Goal: Information Seeking & Learning: Compare options

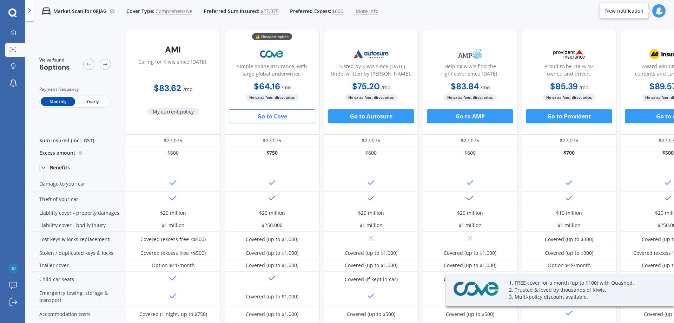
click at [30, 14] on div at bounding box center [29, 10] width 8 height 21
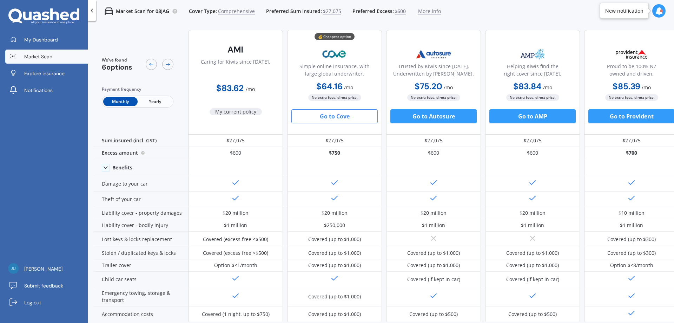
click at [661, 11] on div at bounding box center [661, 10] width 3 height 3
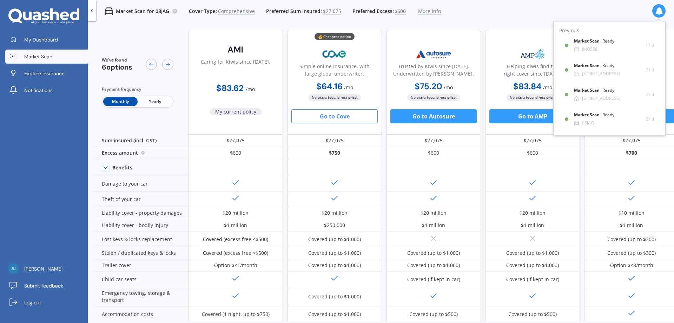
click at [489, 16] on div "Market Scan for 08JAG Cover Type: Comprehensive Preferred Sum Insured: $27,075 …" at bounding box center [381, 11] width 586 height 22
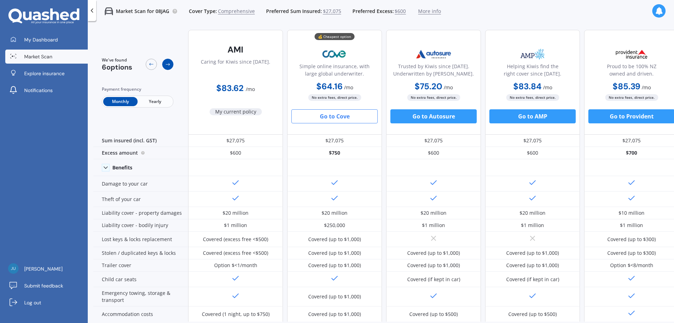
click at [167, 64] on icon at bounding box center [168, 64] width 6 height 6
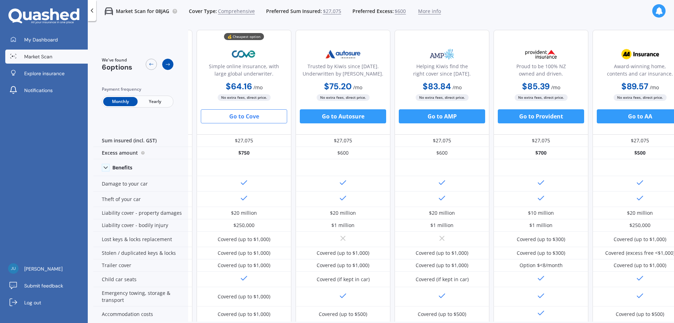
scroll to position [0, 95]
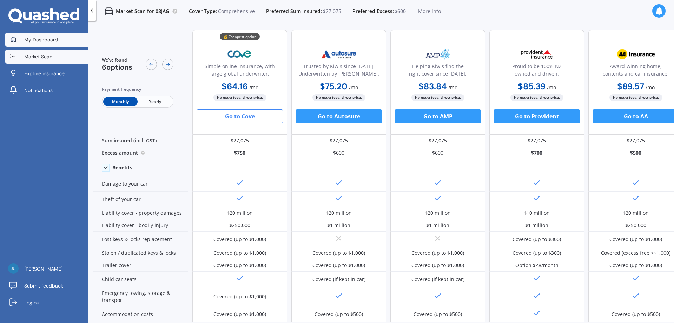
click at [36, 38] on span "My Dashboard" at bounding box center [41, 39] width 34 height 7
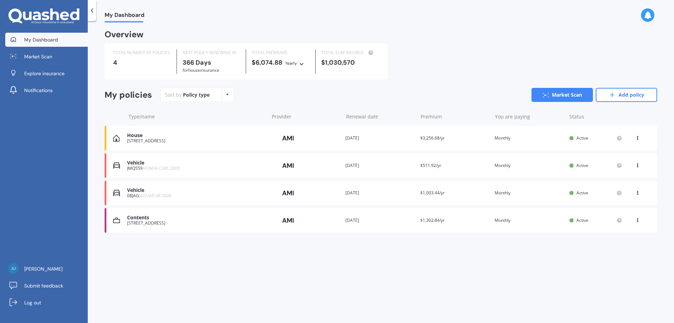
click at [637, 165] on icon at bounding box center [637, 164] width 5 height 4
click at [619, 196] on div "Delete" at bounding box center [622, 193] width 70 height 14
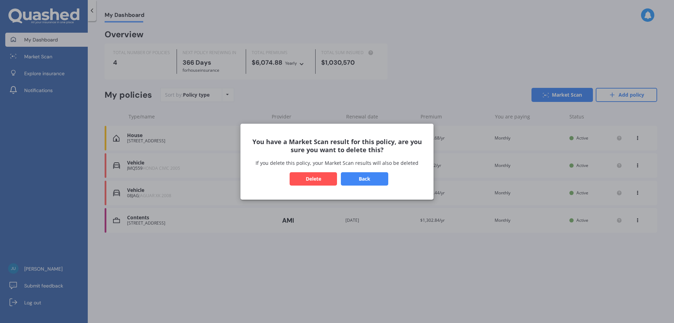
click at [306, 178] on button "Delete" at bounding box center [313, 178] width 47 height 13
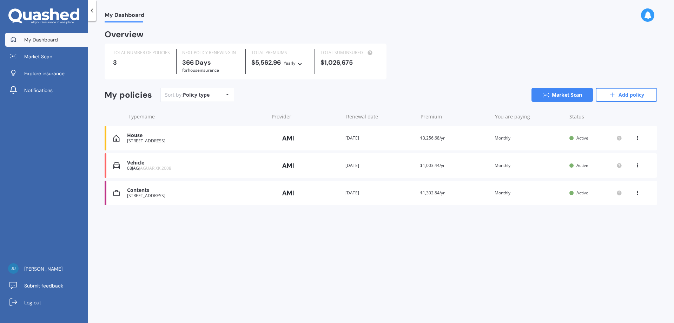
click at [637, 166] on icon at bounding box center [637, 164] width 5 height 4
click at [618, 193] on div "Delete" at bounding box center [622, 193] width 70 height 14
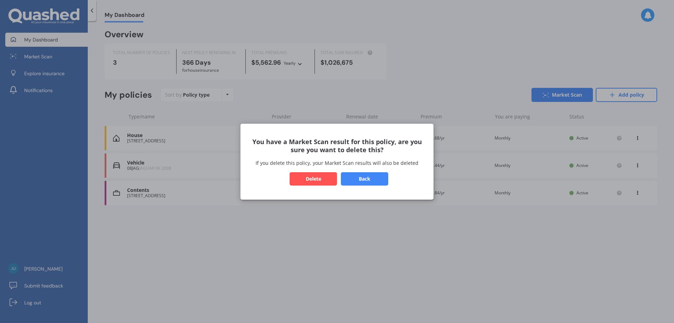
click at [320, 177] on button "Delete" at bounding box center [313, 178] width 47 height 13
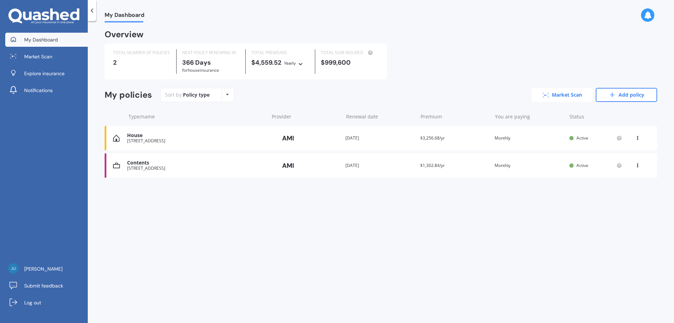
click at [556, 95] on link "Market Scan" at bounding box center [562, 95] width 61 height 14
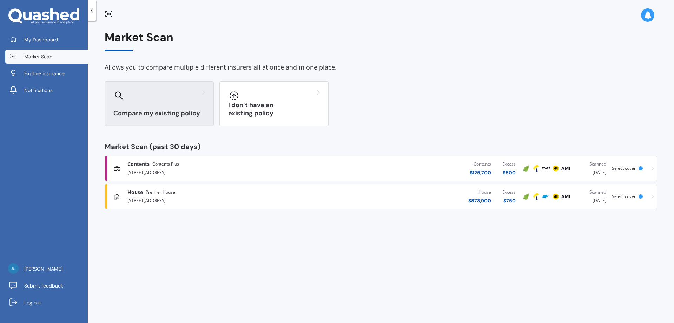
click at [166, 105] on div "Compare my existing policy" at bounding box center [159, 103] width 109 height 45
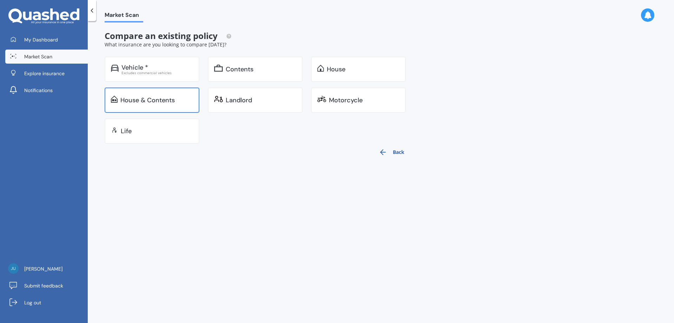
click at [124, 94] on div "House & Contents" at bounding box center [152, 99] width 95 height 25
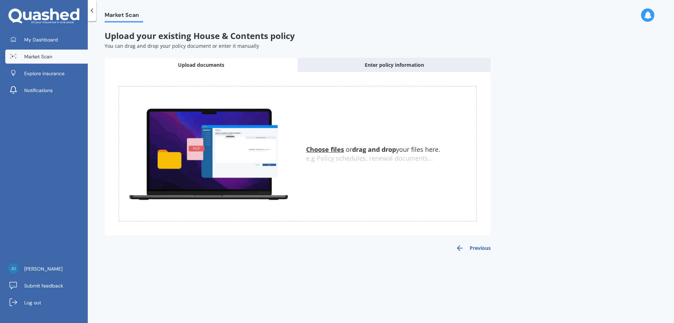
click at [477, 246] on button "Previous" at bounding box center [473, 248] width 35 height 8
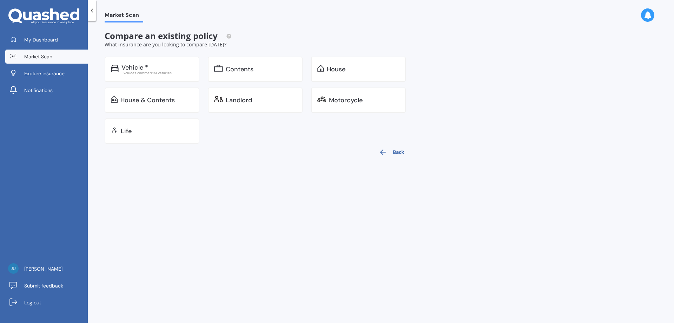
click at [399, 150] on button "Back" at bounding box center [392, 152] width 34 height 17
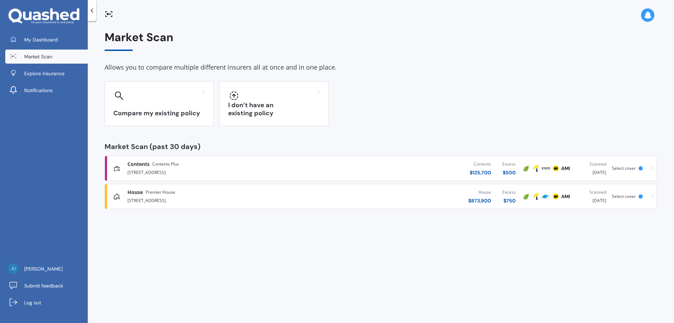
click at [159, 166] on span "Contents Plus" at bounding box center [165, 163] width 27 height 7
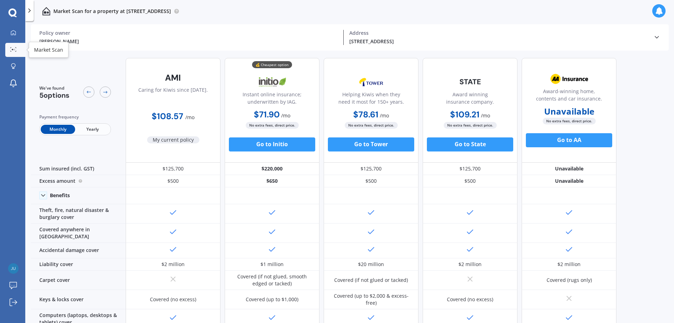
click at [17, 51] on div at bounding box center [13, 49] width 11 height 5
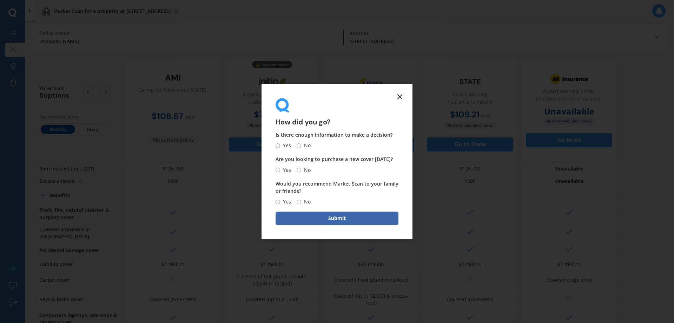
click at [399, 99] on icon at bounding box center [400, 96] width 8 height 8
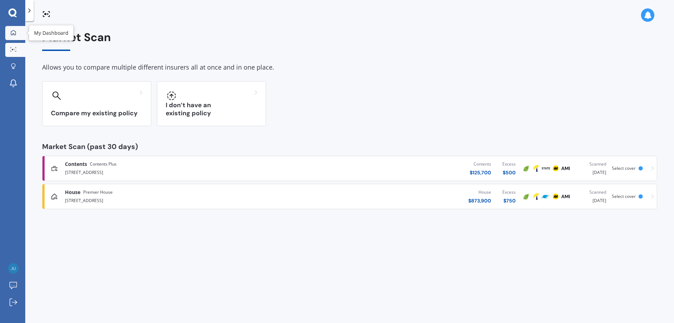
click at [15, 32] on icon at bounding box center [13, 32] width 5 height 5
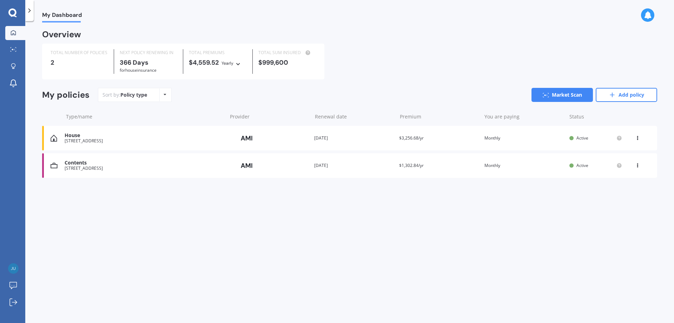
click at [154, 167] on div "[STREET_ADDRESS]" at bounding box center [144, 168] width 159 height 5
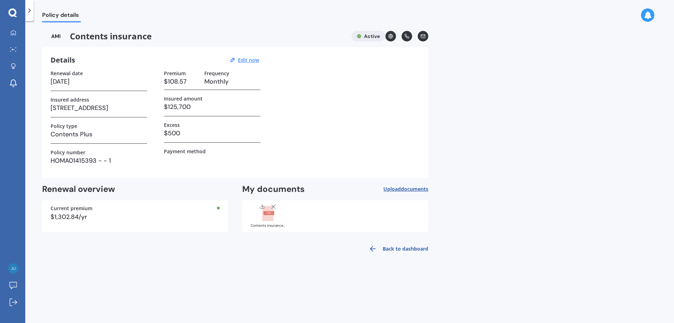
click at [28, 11] on icon at bounding box center [29, 10] width 7 height 7
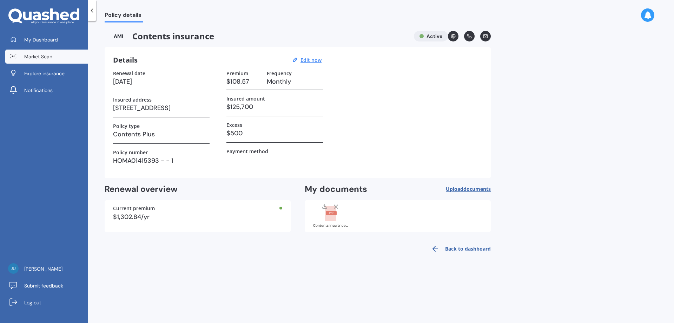
click at [34, 59] on span "Market Scan" at bounding box center [38, 56] width 28 height 7
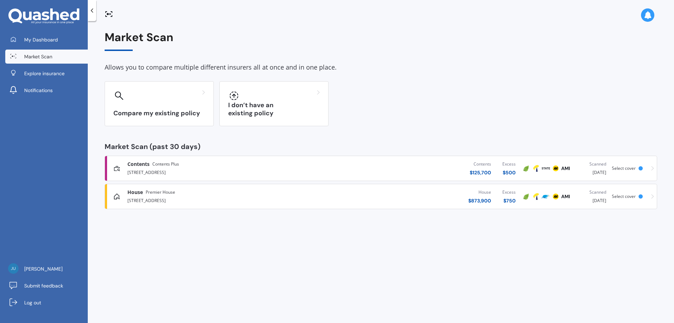
click at [145, 190] on div "House [GEOGRAPHIC_DATA]" at bounding box center [151, 192] width 48 height 7
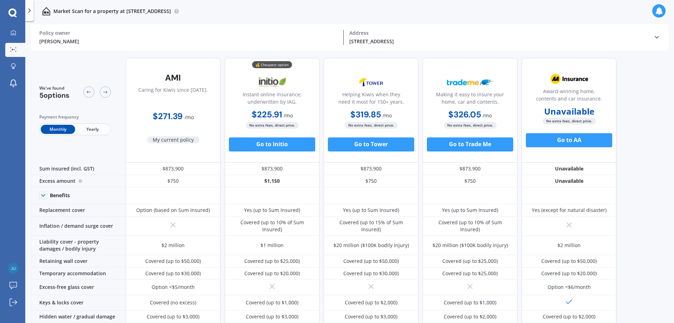
click at [654, 295] on div "We've found 5 options Payment frequency Monthly Yearly Caring for Kiwis since […" at bounding box center [352, 188] width 643 height 272
click at [265, 142] on button "Go to Initio" at bounding box center [272, 144] width 86 height 14
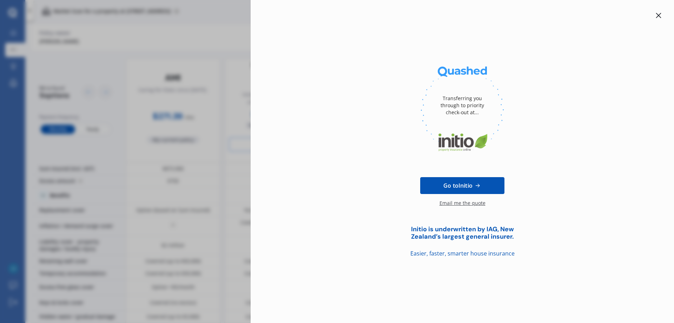
drag, startPoint x: 332, startPoint y: 65, endPoint x: 221, endPoint y: 32, distance: 115.8
click at [332, 65] on div at bounding box center [462, 110] width 401 height 96
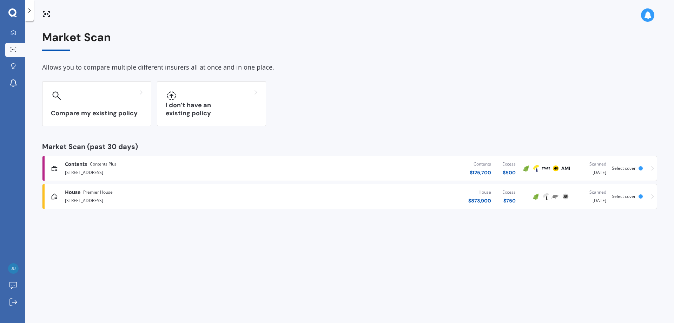
click at [90, 191] on span "Premier House" at bounding box center [97, 192] width 29 height 7
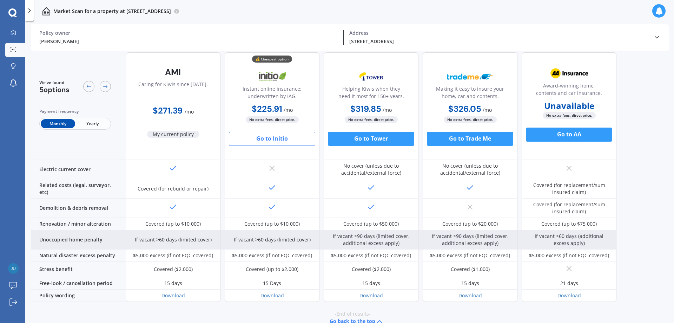
scroll to position [263, 0]
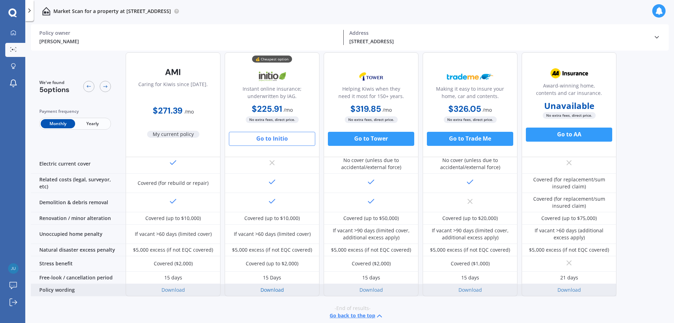
click at [272, 286] on link "Download" at bounding box center [273, 289] width 24 height 7
click at [174, 287] on link "Download" at bounding box center [174, 289] width 24 height 7
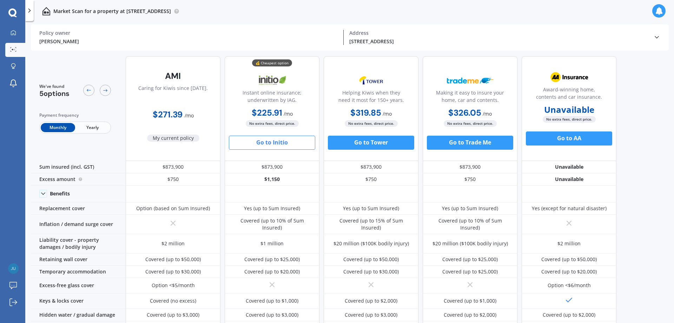
scroll to position [0, 0]
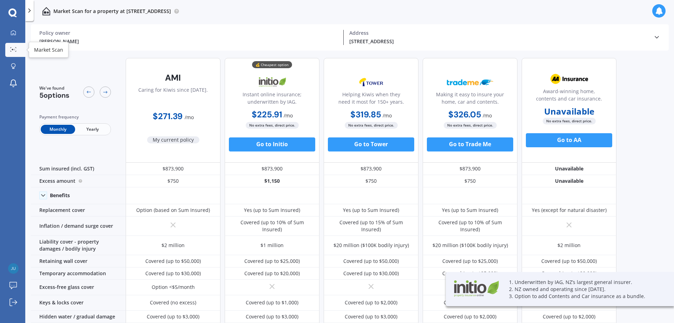
click at [12, 52] on div at bounding box center [13, 49] width 11 height 5
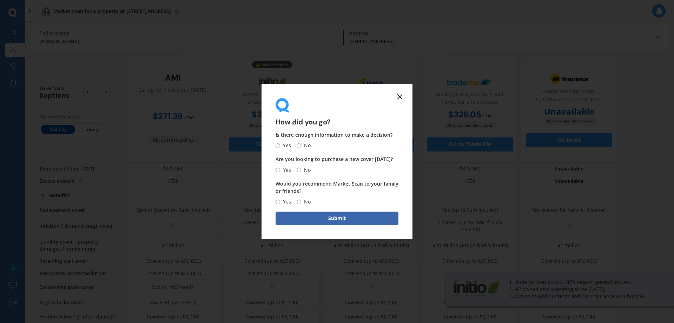
click at [400, 99] on icon at bounding box center [400, 96] width 8 height 8
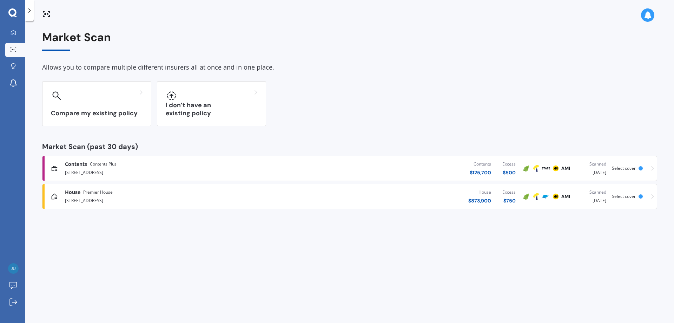
click at [89, 165] on div "Contents Contents Plus" at bounding box center [91, 163] width 52 height 7
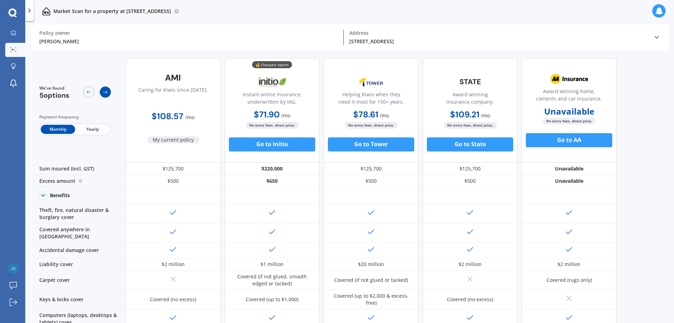
click at [109, 93] on div at bounding box center [105, 91] width 11 height 11
click at [105, 93] on icon at bounding box center [106, 92] width 6 height 6
click at [93, 91] on div at bounding box center [88, 91] width 11 height 11
click at [653, 287] on div "We've found 5 options Payment frequency Monthly Yearly Caring for Kiwis since 1…" at bounding box center [352, 188] width 643 height 272
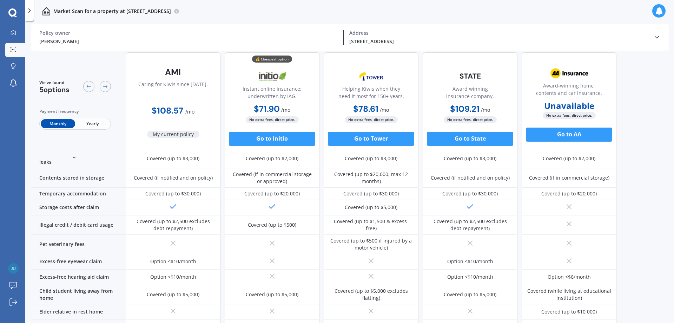
scroll to position [409, 0]
drag, startPoint x: 674, startPoint y: 60, endPoint x: 656, endPoint y: 244, distance: 184.1
drag, startPoint x: 656, startPoint y: 244, endPoint x: 660, endPoint y: 235, distance: 9.6
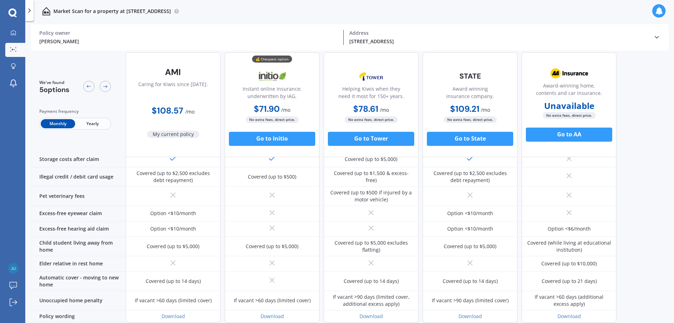
scroll to position [465, 0]
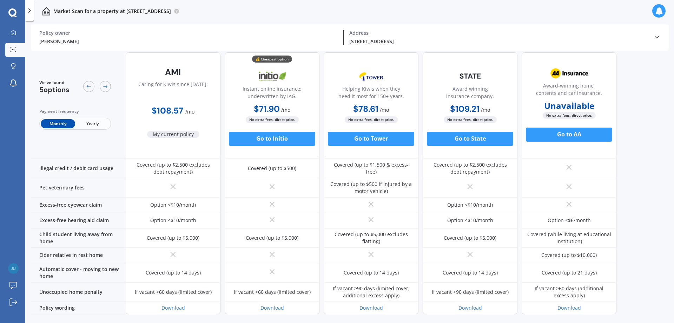
click at [262, 22] on div "Market Scan for a property at 6 Glenvale Drive, Kaiapoi 7630 Julie Lowe Policy …" at bounding box center [349, 173] width 649 height 302
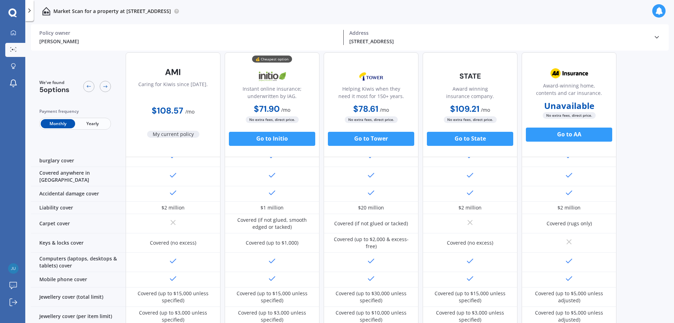
scroll to position [0, 0]
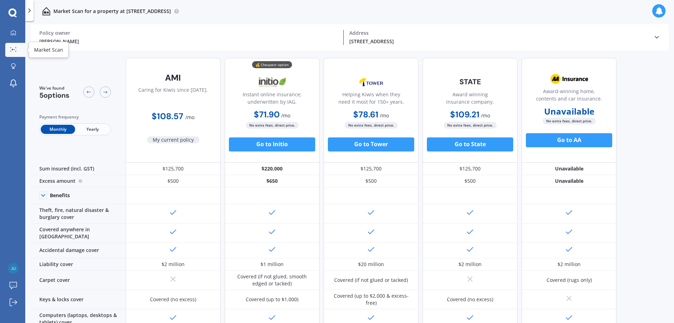
click at [8, 53] on link "Market Scan" at bounding box center [15, 50] width 20 height 14
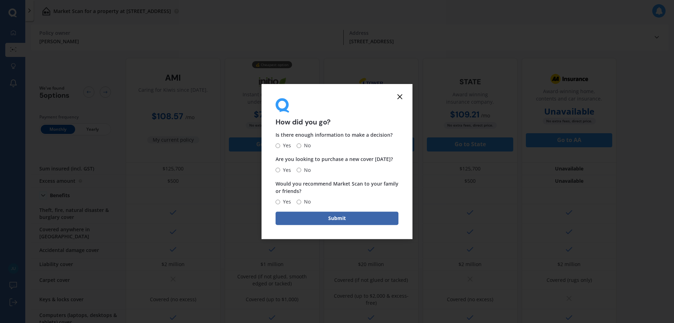
click at [402, 95] on icon at bounding box center [400, 96] width 8 height 8
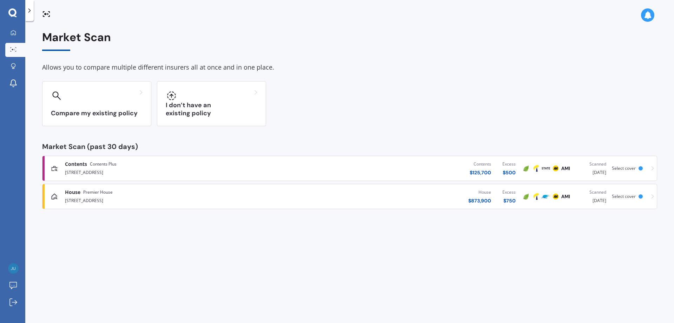
click at [91, 164] on span "Contents Plus" at bounding box center [103, 163] width 27 height 7
